Goal: Information Seeking & Learning: Learn about a topic

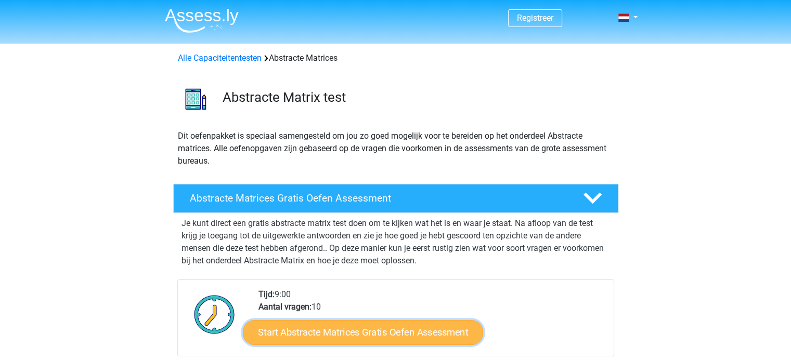
click at [415, 328] on link "Start Abstracte Matrices Gratis Oefen Assessment" at bounding box center [363, 332] width 240 height 25
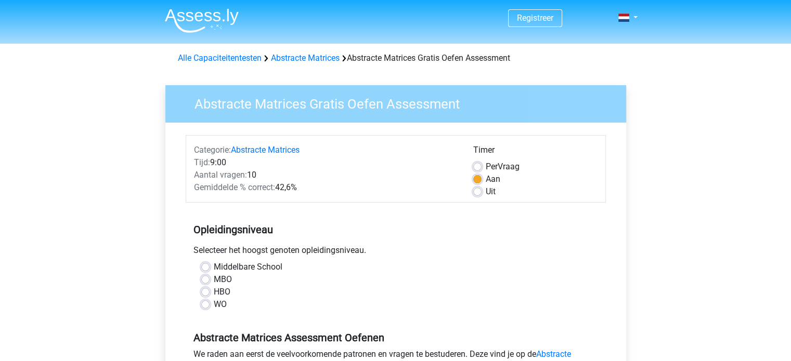
click at [214, 291] on label "HBO" at bounding box center [222, 292] width 17 height 12
click at [206, 291] on input "HBO" at bounding box center [205, 291] width 8 height 10
radio input "true"
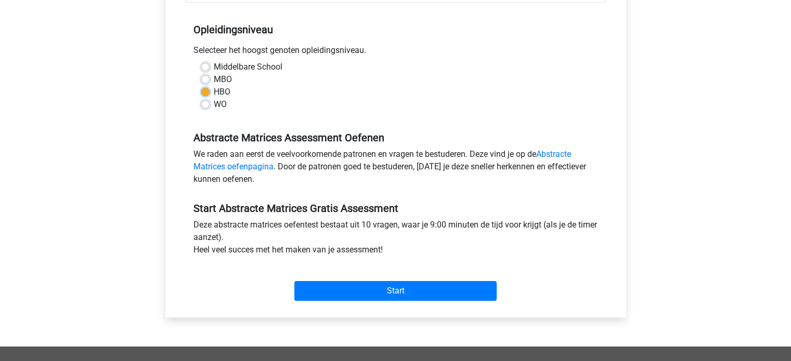
scroll to position [210, 0]
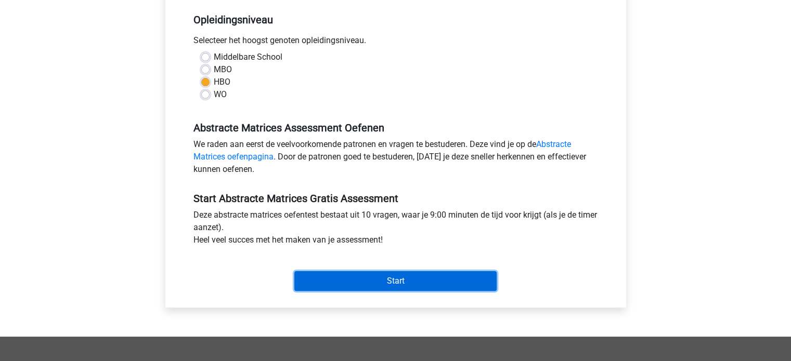
click at [399, 279] on input "Start" at bounding box center [395, 281] width 202 height 20
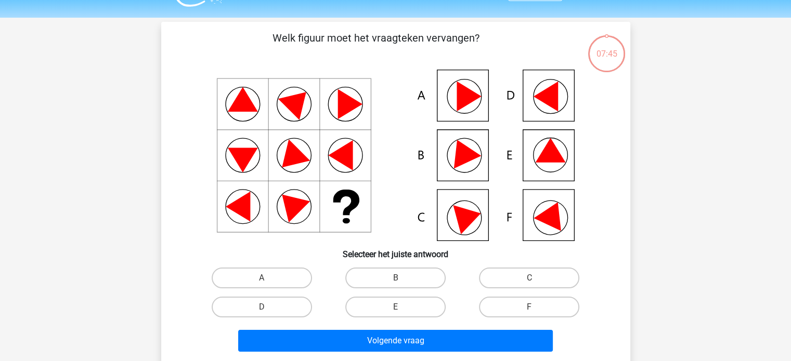
scroll to position [25, 0]
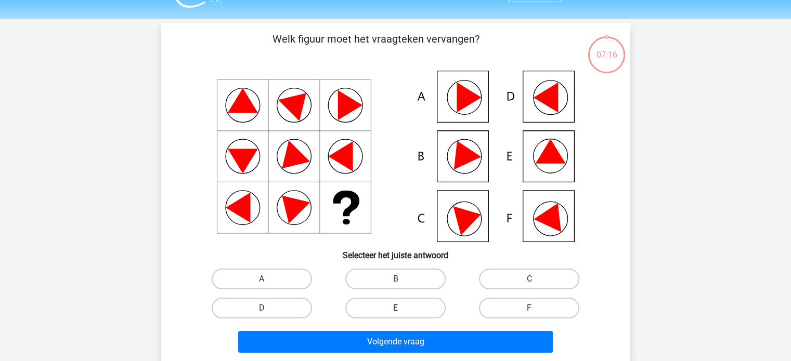
click at [403, 303] on label "E" at bounding box center [395, 308] width 100 height 21
click at [402, 308] on input "E" at bounding box center [398, 311] width 7 height 7
radio input "true"
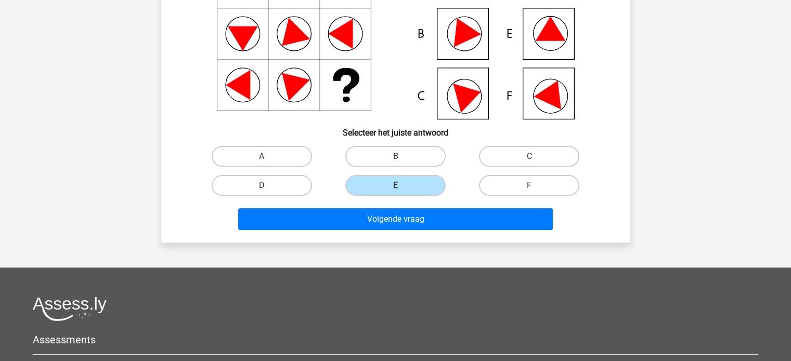
scroll to position [150, 0]
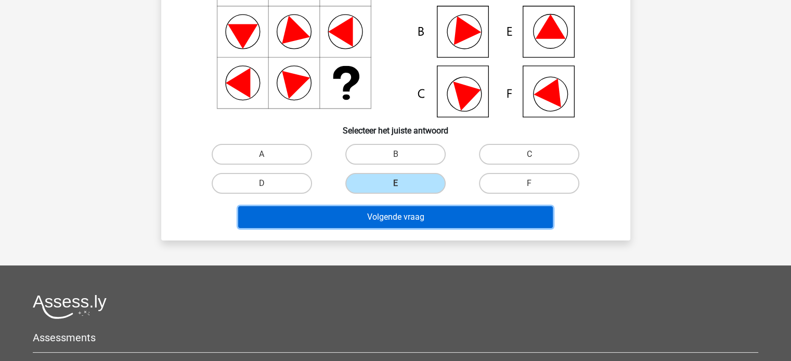
click at [378, 214] on button "Volgende vraag" at bounding box center [395, 217] width 314 height 22
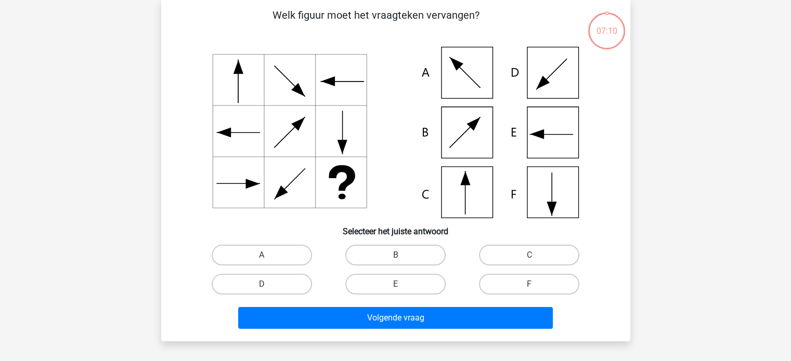
scroll to position [48, 0]
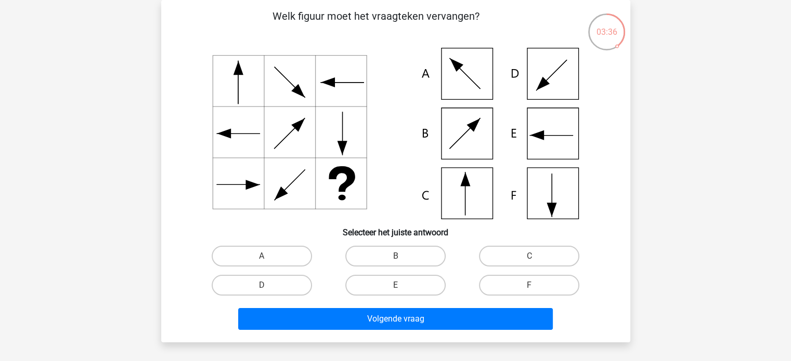
click at [543, 192] on icon at bounding box center [395, 134] width 419 height 172
click at [505, 281] on label "F" at bounding box center [529, 285] width 100 height 21
click at [529, 285] on input "F" at bounding box center [532, 288] width 7 height 7
radio input "true"
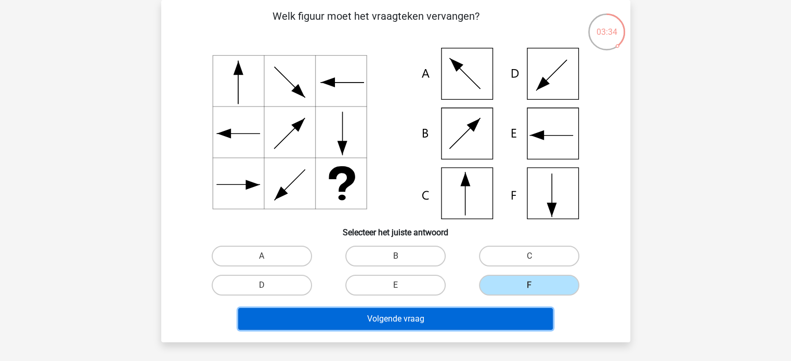
click at [458, 312] on button "Volgende vraag" at bounding box center [395, 319] width 314 height 22
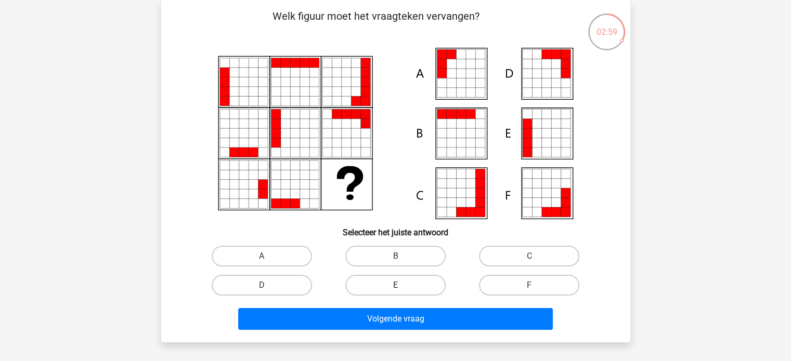
click at [386, 280] on label "E" at bounding box center [395, 285] width 100 height 21
click at [395, 285] on input "E" at bounding box center [398, 288] width 7 height 7
radio input "true"
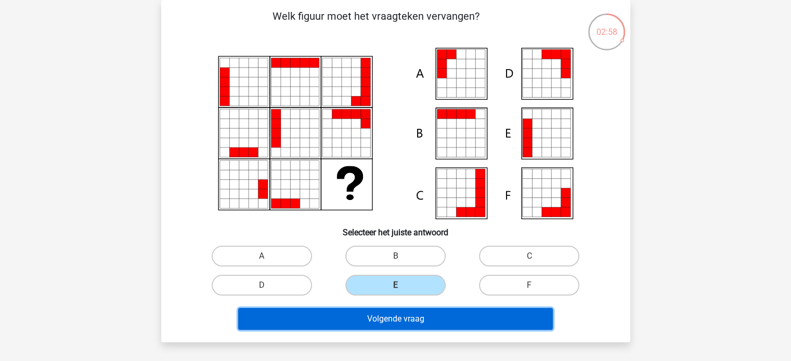
click at [375, 322] on button "Volgende vraag" at bounding box center [395, 319] width 314 height 22
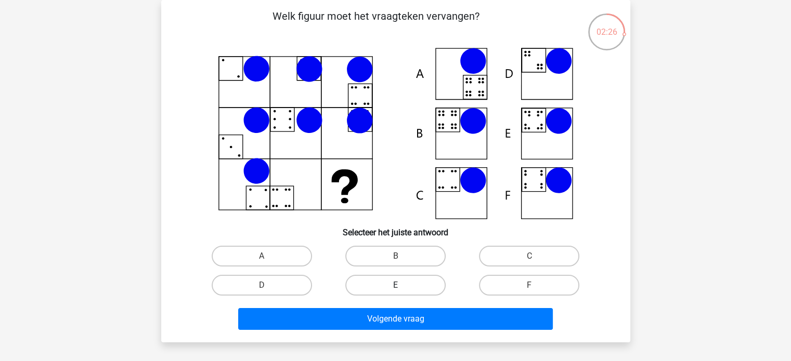
click at [416, 281] on label "E" at bounding box center [395, 285] width 100 height 21
click at [402, 285] on input "E" at bounding box center [398, 288] width 7 height 7
radio input "true"
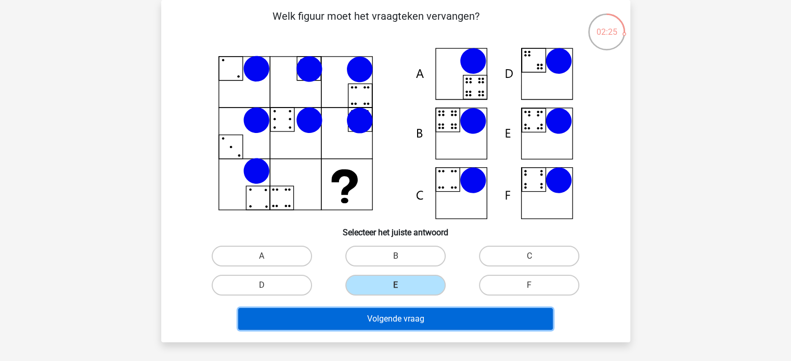
click at [398, 315] on button "Volgende vraag" at bounding box center [395, 319] width 314 height 22
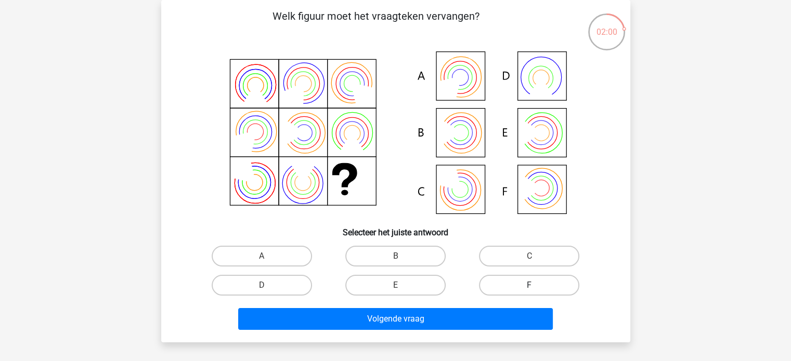
click at [510, 278] on label "F" at bounding box center [529, 285] width 100 height 21
click at [529, 285] on input "F" at bounding box center [532, 288] width 7 height 7
radio input "true"
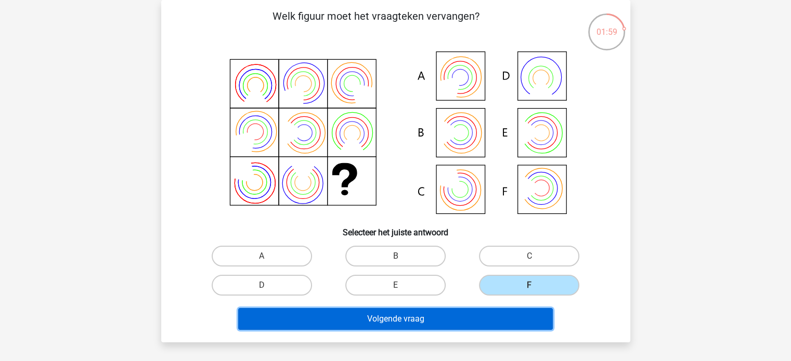
click at [473, 313] on button "Volgende vraag" at bounding box center [395, 319] width 314 height 22
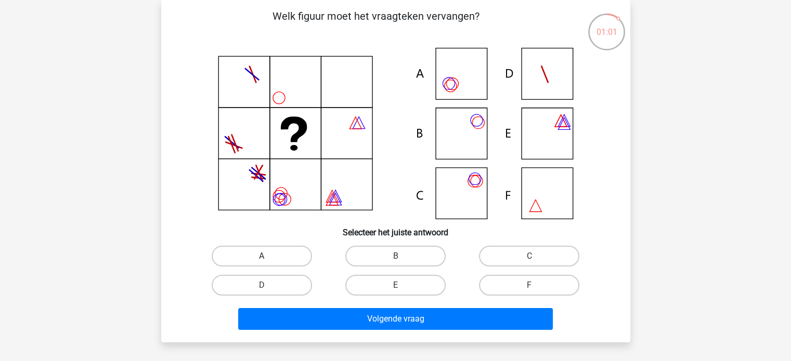
click at [260, 249] on label "A" at bounding box center [262, 256] width 100 height 21
click at [261, 256] on input "A" at bounding box center [264, 259] width 7 height 7
radio input "true"
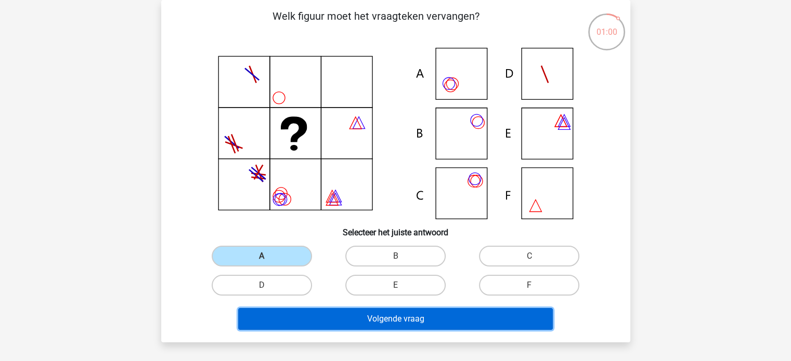
click at [343, 312] on button "Volgende vraag" at bounding box center [395, 319] width 314 height 22
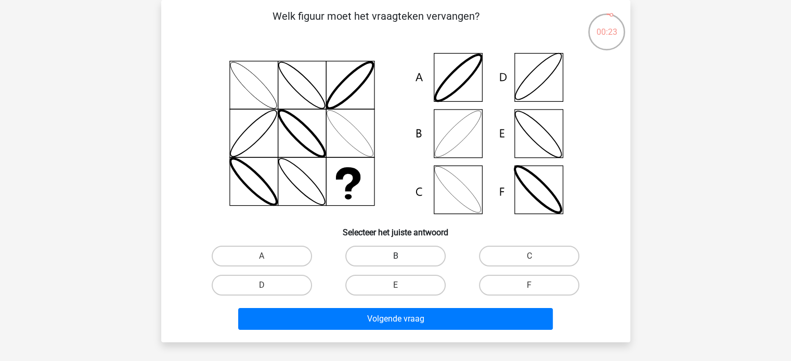
click at [380, 252] on label "B" at bounding box center [395, 256] width 100 height 21
click at [395, 256] on input "B" at bounding box center [398, 259] width 7 height 7
radio input "true"
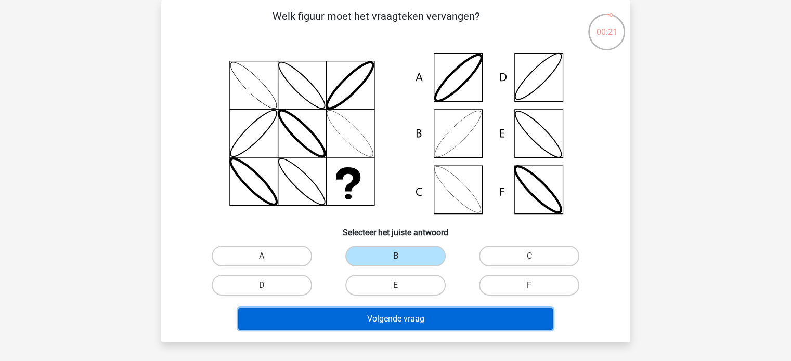
click at [411, 314] on button "Volgende vraag" at bounding box center [395, 319] width 314 height 22
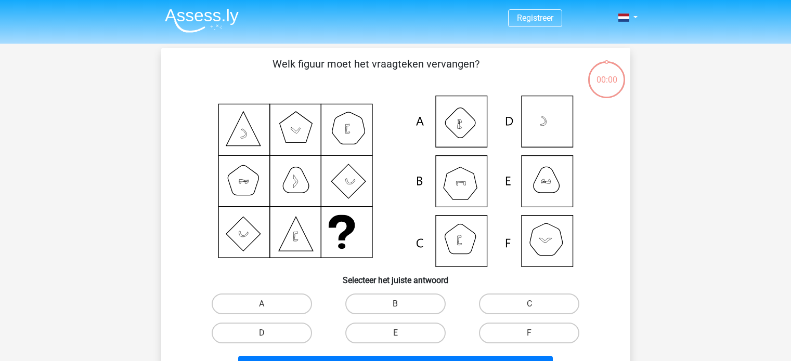
scroll to position [48, 0]
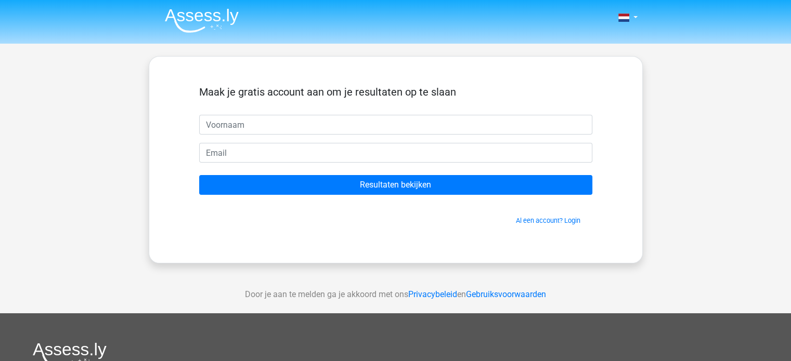
click at [275, 126] on input "text" at bounding box center [395, 125] width 393 height 20
type input "[PERSON_NAME]"
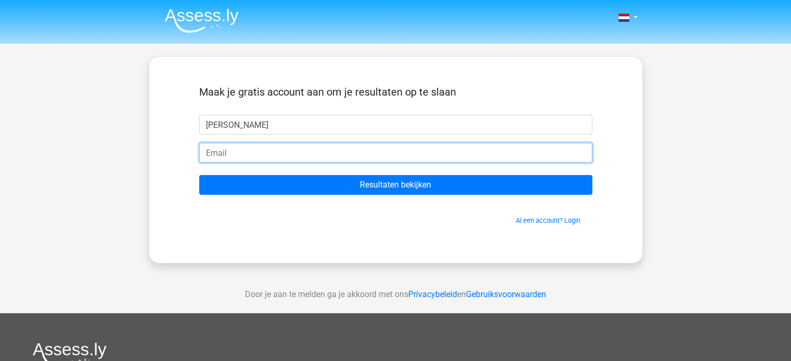
click at [265, 150] on input "email" at bounding box center [395, 153] width 393 height 20
type input "[PERSON_NAME][EMAIL_ADDRESS][DOMAIN_NAME]"
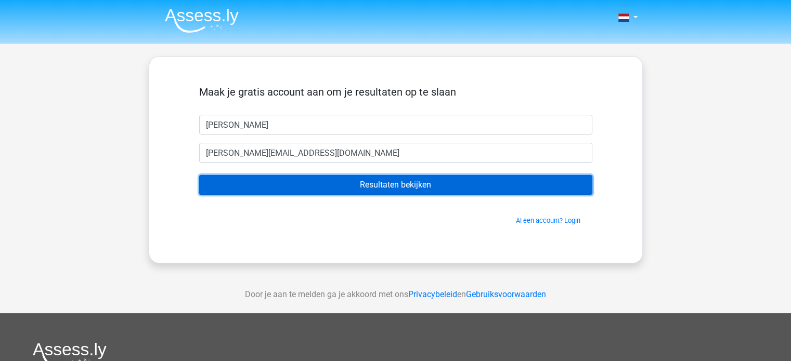
click at [297, 187] on input "Resultaten bekijken" at bounding box center [395, 185] width 393 height 20
click at [379, 187] on input "Resultaten bekijken" at bounding box center [395, 185] width 393 height 20
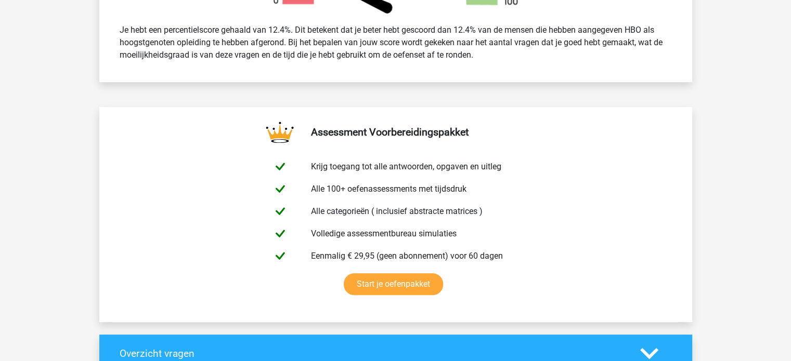
scroll to position [465, 0]
